Goal: Transaction & Acquisition: Purchase product/service

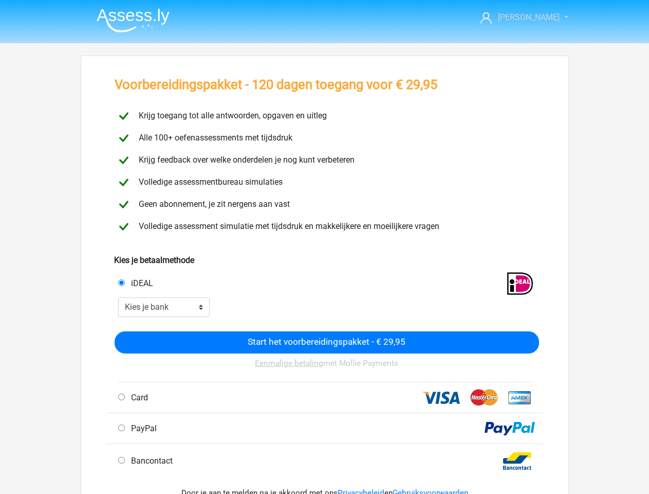
click at [532, 17] on span "[PERSON_NAME]" at bounding box center [529, 17] width 62 height 10
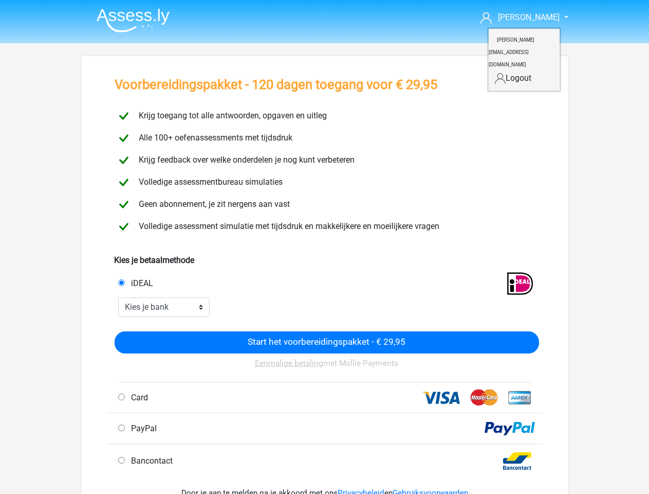
click at [121, 282] on input "iDEAL" at bounding box center [121, 282] width 7 height 7
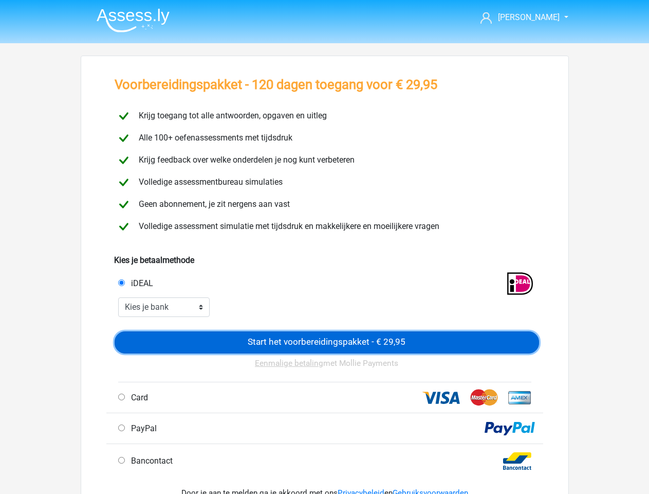
click at [327, 342] on input "Start het voorbereidingspakket - € 29,95" at bounding box center [327, 342] width 425 height 22
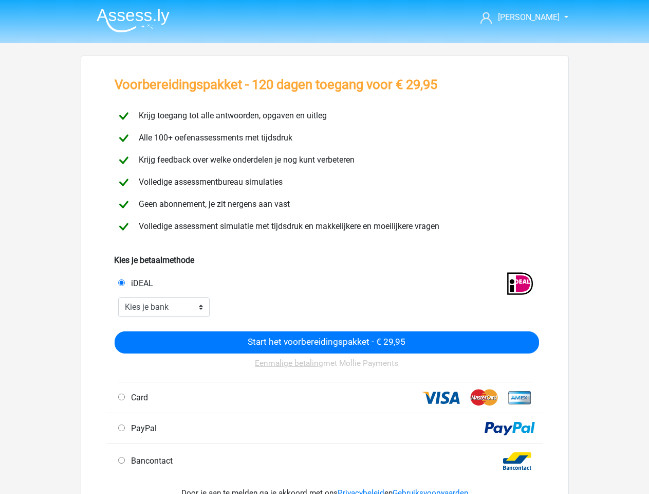
click at [121, 396] on input "Card" at bounding box center [121, 396] width 7 height 7
radio input "true"
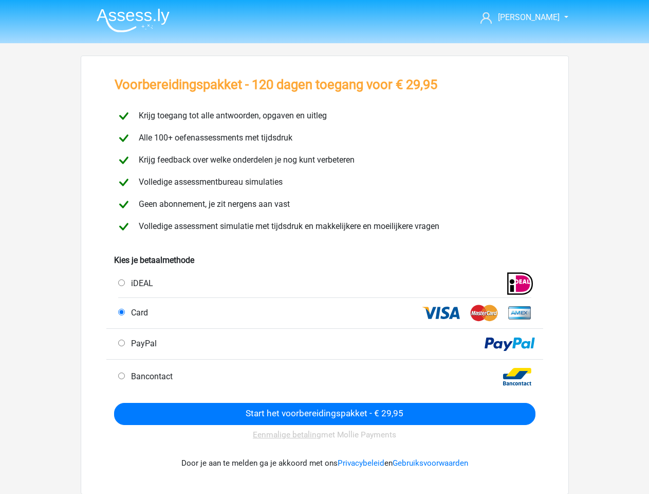
click at [121, 427] on div "Eenmalige betaling met Mollie Payments" at bounding box center [325, 435] width 422 height 20
click at [121, 460] on div "Door je aan te melden ga je akkoord met ons Privacybeleid en Gebruiksvoorwaarden" at bounding box center [325, 463] width 422 height 37
